Goal: Navigation & Orientation: Find specific page/section

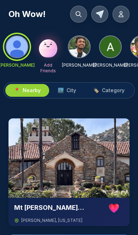
click at [48, 52] on img at bounding box center [48, 46] width 23 height 23
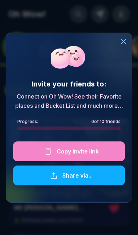
click at [85, 150] on div at bounding box center [69, 151] width 112 height 20
click at [128, 38] on div at bounding box center [132, 39] width 68 height 80
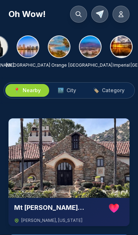
scroll to position [0, 234]
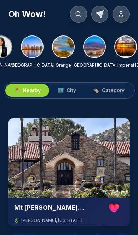
click at [35, 49] on img at bounding box center [32, 46] width 21 height 21
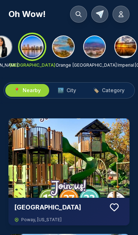
click at [73, 91] on span "City" at bounding box center [72, 90] width 10 height 7
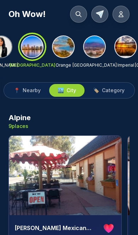
click at [29, 91] on span "Nearby" at bounding box center [32, 90] width 18 height 7
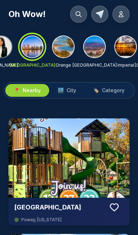
click at [69, 89] on span "City" at bounding box center [72, 90] width 10 height 7
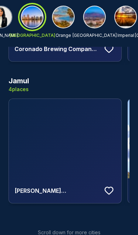
scroll to position [2741, 0]
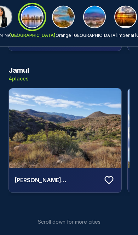
click at [70, 218] on div "Scroll down for more cities" at bounding box center [69, 221] width 63 height 7
click at [72, 217] on div "Scroll down for more cities" at bounding box center [68, 222] width 121 height 30
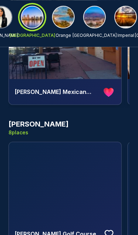
scroll to position [121, 0]
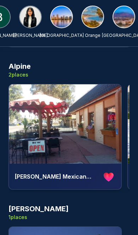
scroll to position [0, 199]
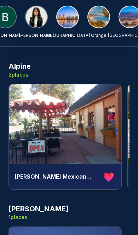
click at [71, 18] on img at bounding box center [67, 16] width 21 height 21
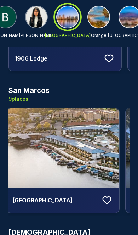
scroll to position [0, 467]
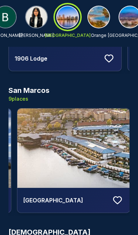
click at [92, 143] on img at bounding box center [73, 147] width 113 height 79
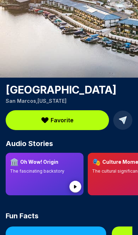
scroll to position [51, 0]
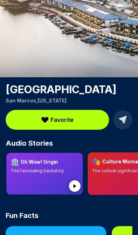
click at [76, 187] on circle at bounding box center [75, 186] width 12 height 12
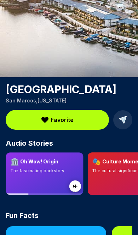
click at [77, 188] on circle at bounding box center [75, 186] width 12 height 12
